Goal: Transaction & Acquisition: Download file/media

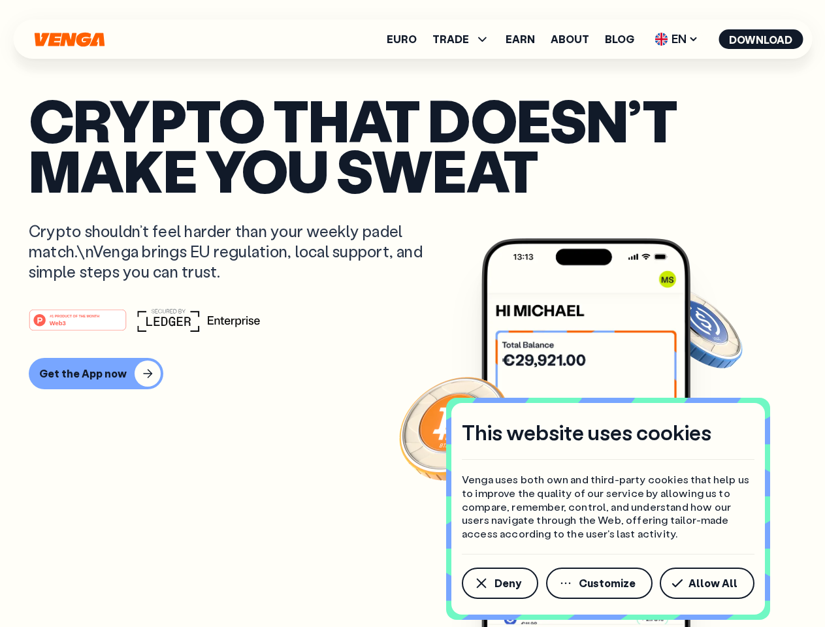
click at [412, 314] on div "#1 PRODUCT OF THE MONTH Web3" at bounding box center [413, 320] width 768 height 24
click at [499, 583] on span "Deny" at bounding box center [508, 583] width 27 height 10
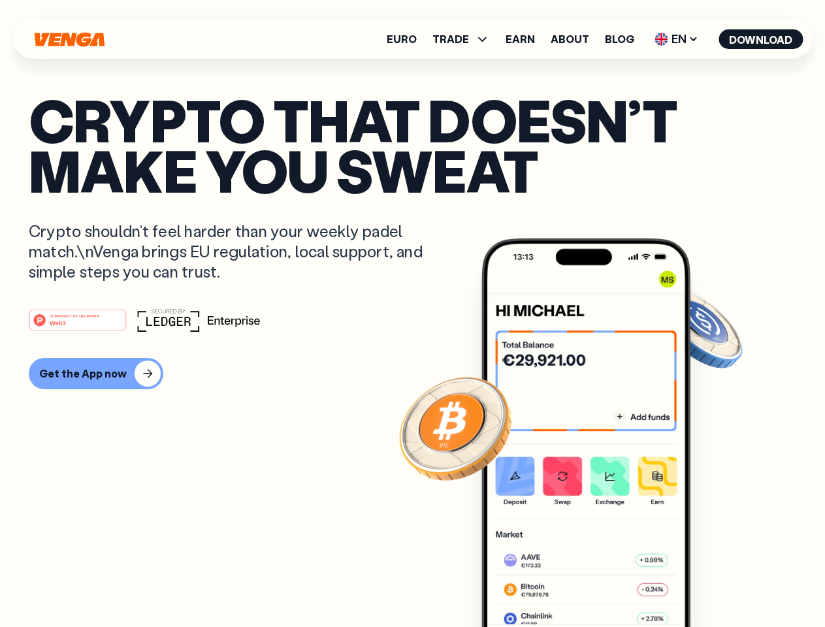
click at [600, 583] on img at bounding box center [586, 457] width 209 height 438
click at [710, 583] on article "Crypto that doesn’t make you sweat Crypto shouldn’t feel harder than your weekl…" at bounding box center [413, 340] width 768 height 490
click at [465, 39] on span "TRADE" at bounding box center [451, 39] width 37 height 10
click at [677, 39] on span "EN" at bounding box center [676, 39] width 53 height 21
click at [761, 39] on button "Download" at bounding box center [761, 39] width 84 height 20
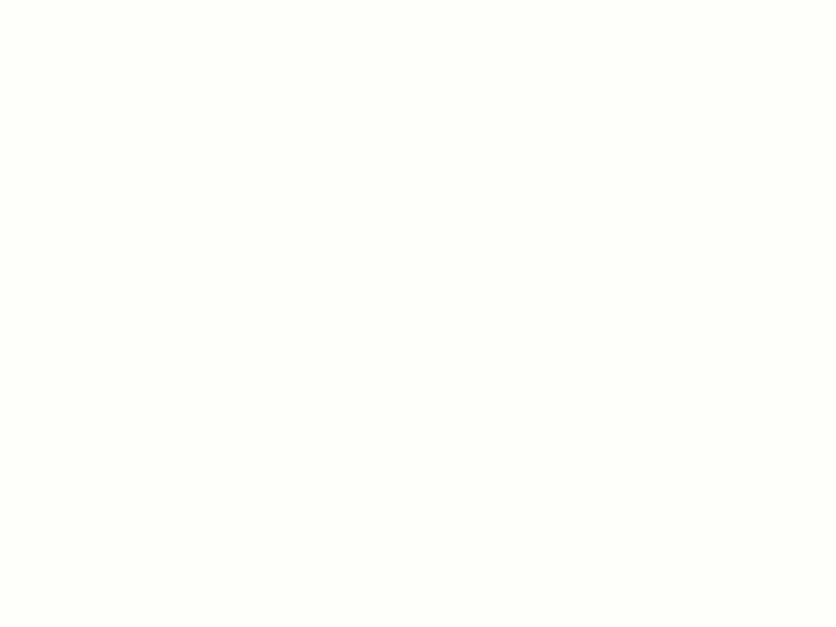
click at [94, 0] on html "This website uses cookies Venga uses both own and third-party cookies that help…" at bounding box center [418, 0] width 836 height 0
click at [80, 0] on html "This website uses cookies Venga uses both own and third-party cookies that help…" at bounding box center [418, 0] width 836 height 0
